Goal: Find contact information: Find contact information

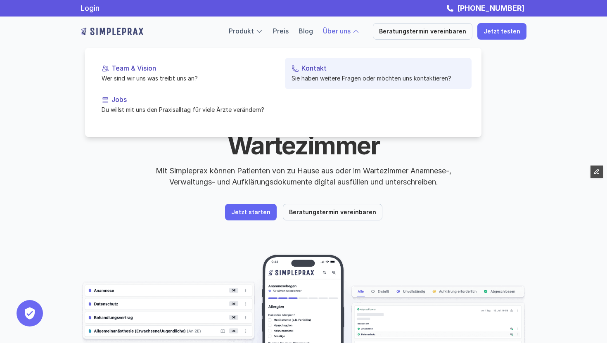
click at [299, 63] on link "Kontakt Sie haben weitere Fragen oder möchten uns kontaktieren?" at bounding box center [378, 73] width 187 height 31
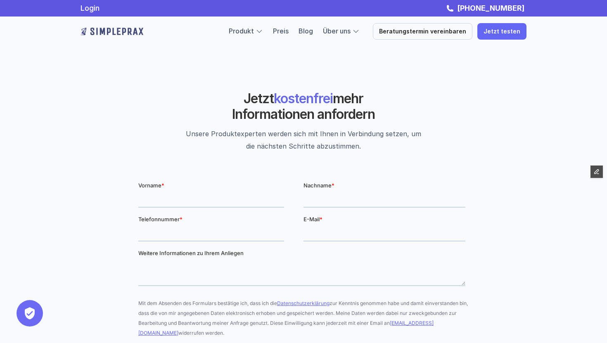
click at [112, 28] on img at bounding box center [111, 31] width 63 height 13
